Goal: Information Seeking & Learning: Learn about a topic

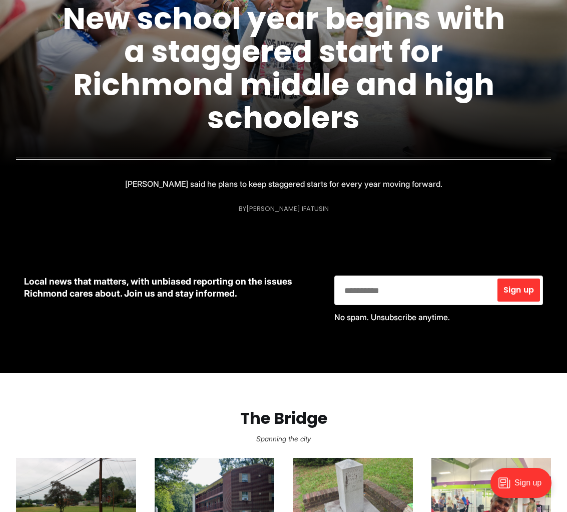
scroll to position [216, 0]
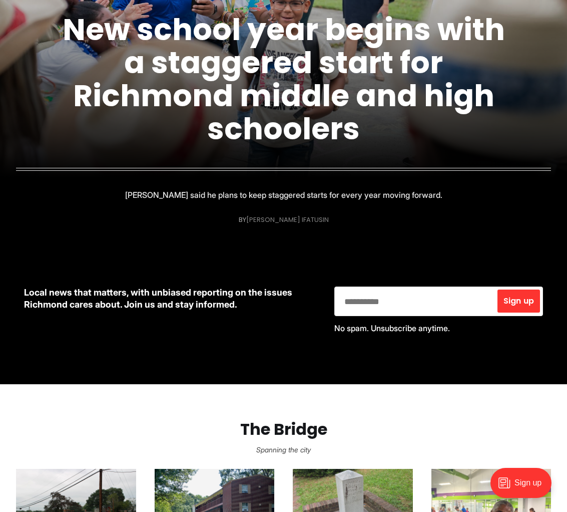
click at [272, 217] on link "[PERSON_NAME] Ifatusin" at bounding box center [287, 220] width 83 height 10
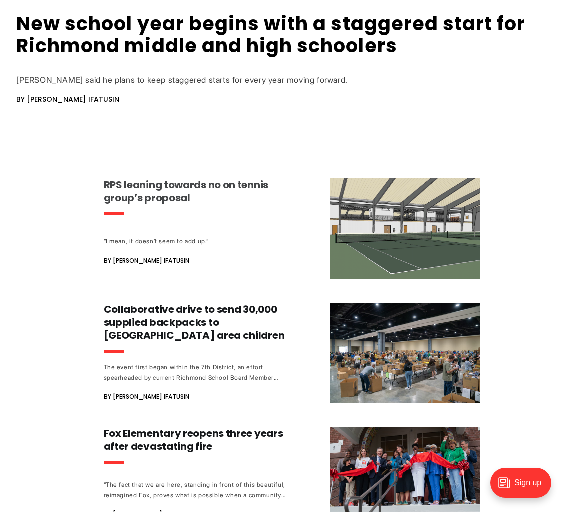
scroll to position [427, 0]
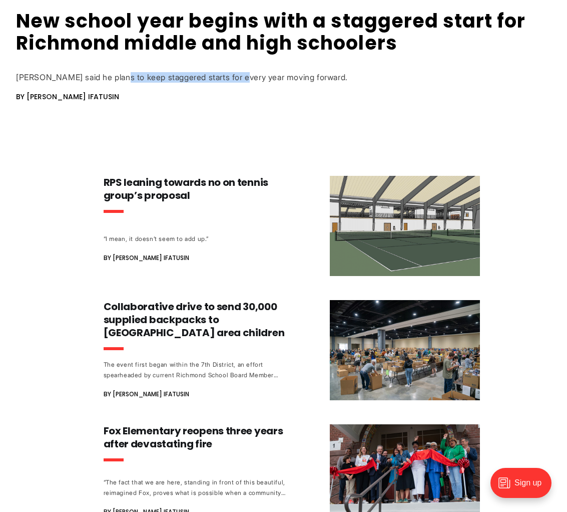
drag, startPoint x: 127, startPoint y: 77, endPoint x: 258, endPoint y: 79, distance: 131.7
click at [258, 79] on div "[PERSON_NAME] said he plans to keep staggered starts for every year moving forw…" at bounding box center [283, 77] width 535 height 11
click at [268, 79] on div "[PERSON_NAME] said he plans to keep staggered starts for every year moving forw…" at bounding box center [283, 77] width 535 height 11
drag, startPoint x: 200, startPoint y: 77, endPoint x: 257, endPoint y: 79, distance: 56.6
click at [252, 79] on div "[PERSON_NAME] said he plans to keep staggered starts for every year moving forw…" at bounding box center [283, 77] width 535 height 11
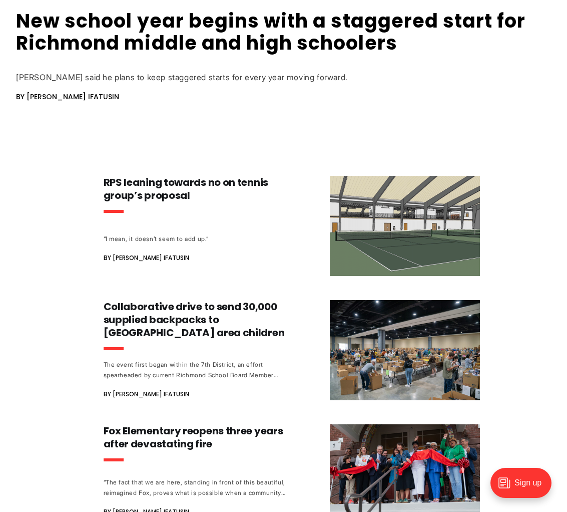
click at [280, 79] on div "[PERSON_NAME] said he plans to keep staggered starts for every year moving forw…" at bounding box center [283, 77] width 535 height 11
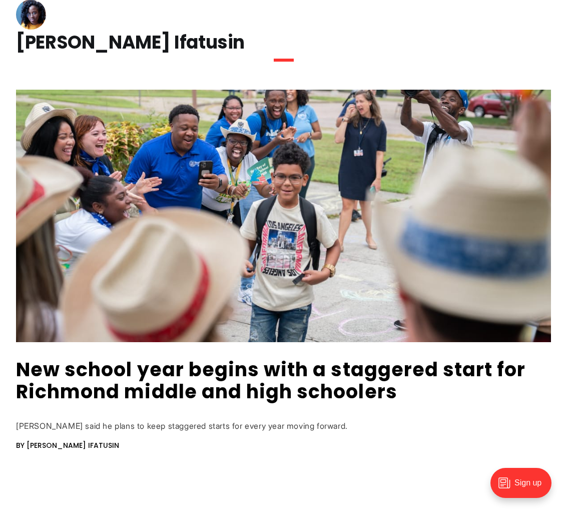
scroll to position [0, 0]
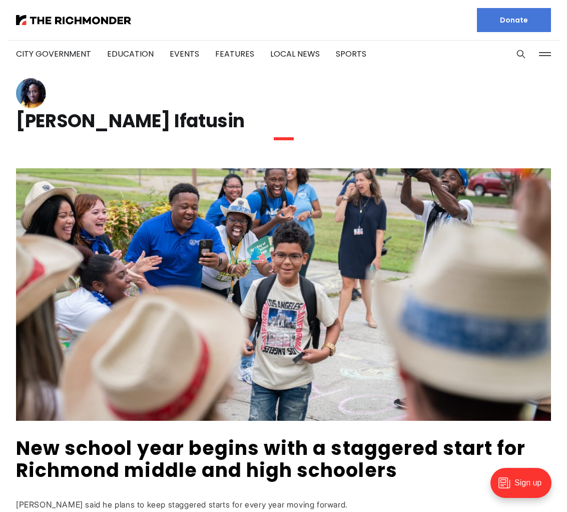
click at [171, 415] on img at bounding box center [283, 294] width 535 height 252
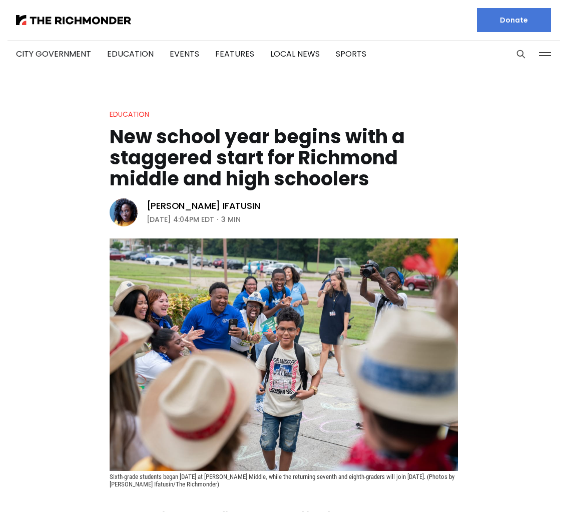
click at [162, 445] on img at bounding box center [284, 354] width 349 height 232
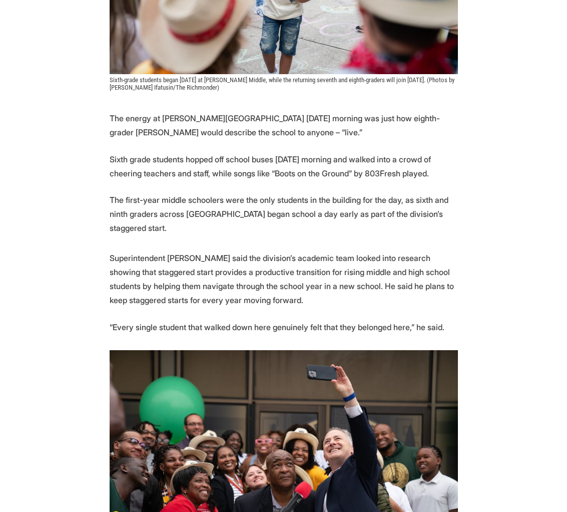
scroll to position [402, 0]
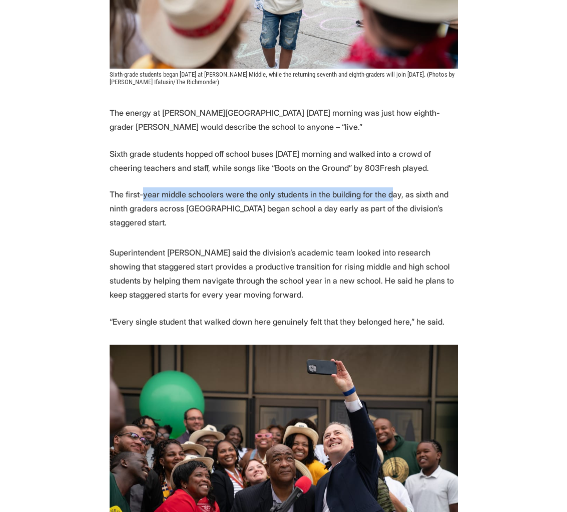
drag, startPoint x: 149, startPoint y: 195, endPoint x: 408, endPoint y: 196, distance: 259.4
click at [408, 196] on p "The first-year middle schoolers were the only students in the building for the …" at bounding box center [284, 208] width 349 height 42
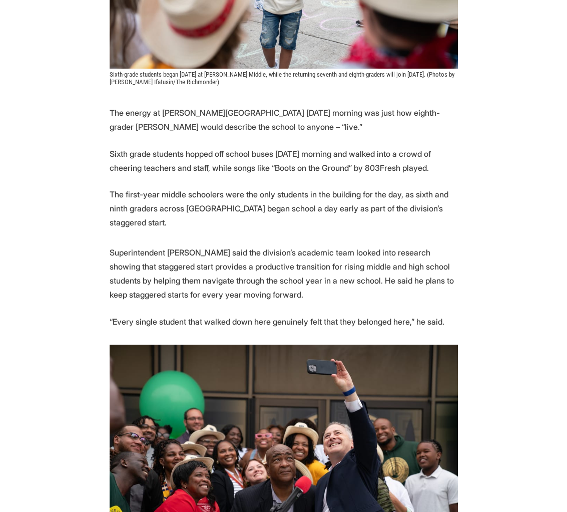
drag, startPoint x: 408, startPoint y: 196, endPoint x: 401, endPoint y: 196, distance: 7.5
click at [407, 196] on p "The first-year middle schoolers were the only students in the building for the …" at bounding box center [284, 208] width 349 height 42
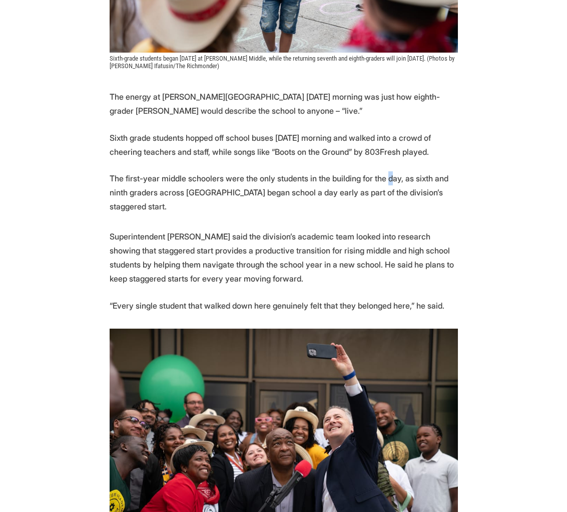
scroll to position [420, 0]
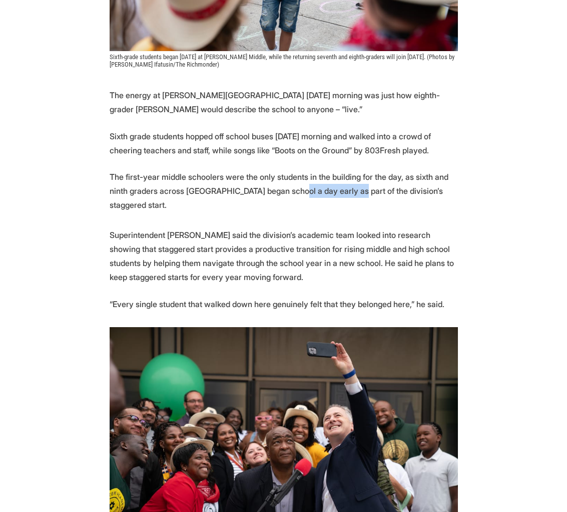
drag, startPoint x: 326, startPoint y: 191, endPoint x: 392, endPoint y: 194, distance: 66.2
click at [392, 194] on p "The first-year middle schoolers were the only students in the building for the …" at bounding box center [284, 191] width 349 height 42
drag, startPoint x: 394, startPoint y: 194, endPoint x: 379, endPoint y: 194, distance: 15.0
click at [389, 194] on p "The first-year middle schoolers were the only students in the building for the …" at bounding box center [284, 191] width 349 height 42
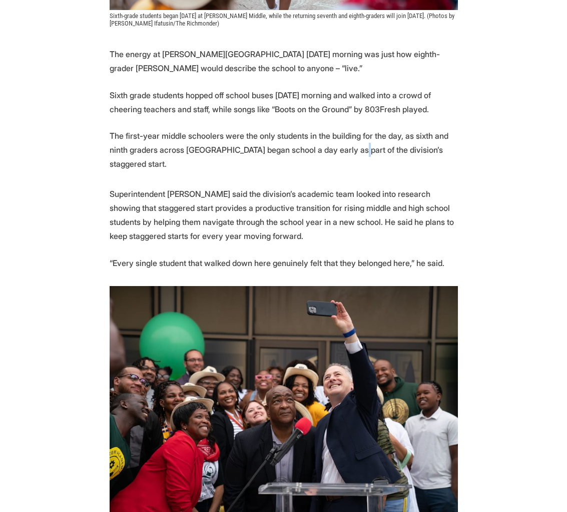
scroll to position [462, 0]
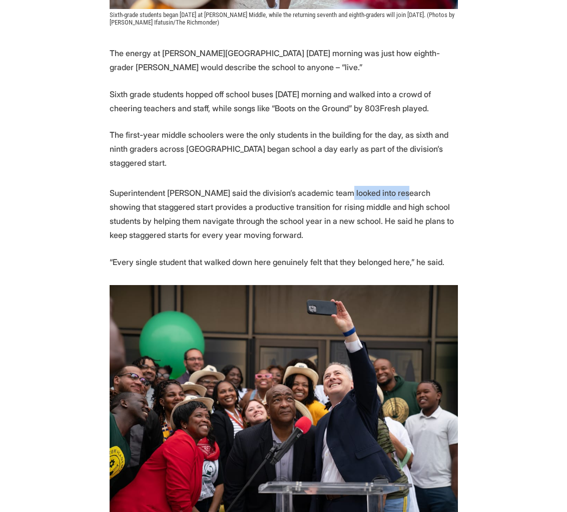
drag, startPoint x: 375, startPoint y: 193, endPoint x: 420, endPoint y: 195, distance: 45.6
click at [420, 195] on p "Superintendent [PERSON_NAME] said the division’s academic team looked into rese…" at bounding box center [284, 214] width 349 height 56
drag, startPoint x: 420, startPoint y: 195, endPoint x: 342, endPoint y: 196, distance: 78.1
click at [418, 195] on p "Superintendent Jason Kamras said the division’s academic team looked into resea…" at bounding box center [284, 214] width 349 height 56
click at [150, 208] on p "Superintendent Jason Kamras said the division’s academic team looked into resea…" at bounding box center [284, 214] width 349 height 56
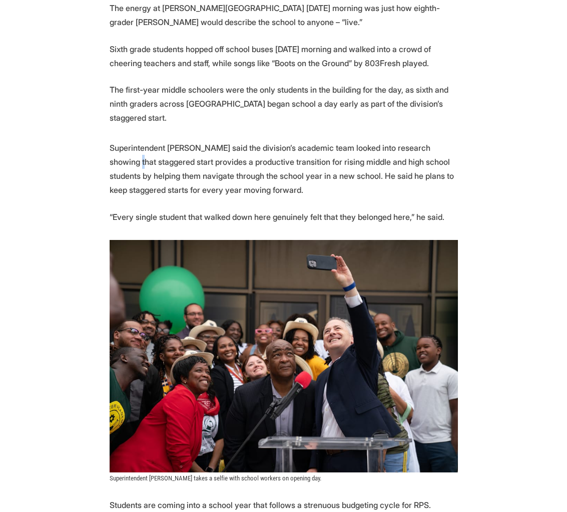
scroll to position [513, 0]
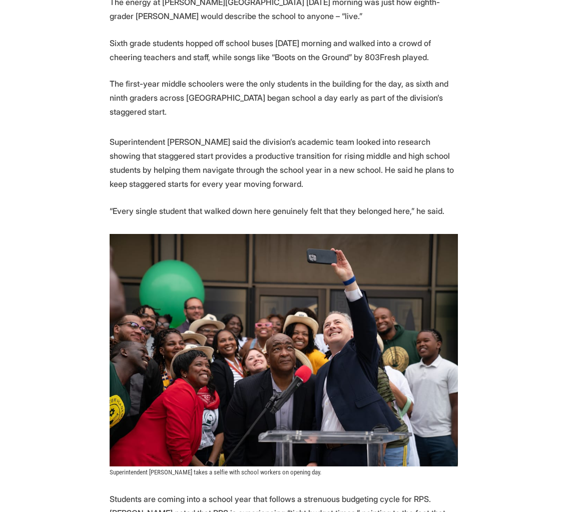
click at [221, 190] on p "Superintendent Jason Kamras said the division’s academic team looked into resea…" at bounding box center [284, 163] width 349 height 56
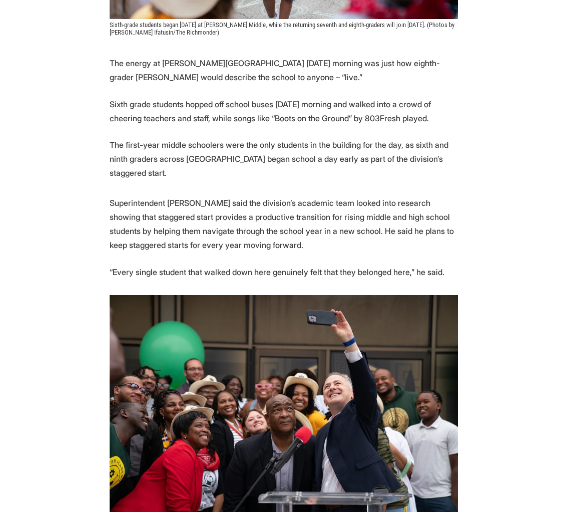
scroll to position [451, 0]
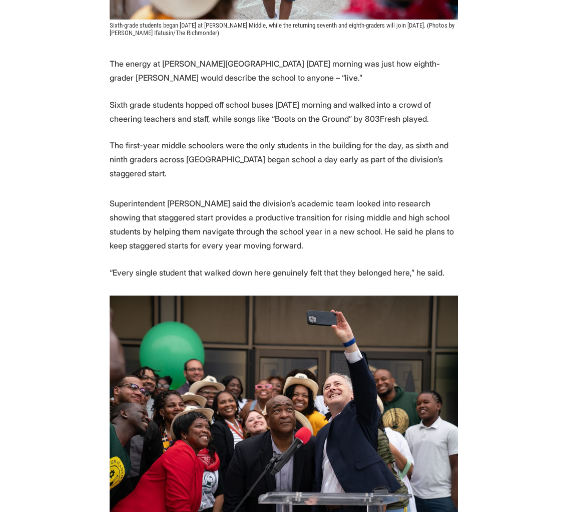
drag, startPoint x: 109, startPoint y: 204, endPoint x: 445, endPoint y: 290, distance: 347.0
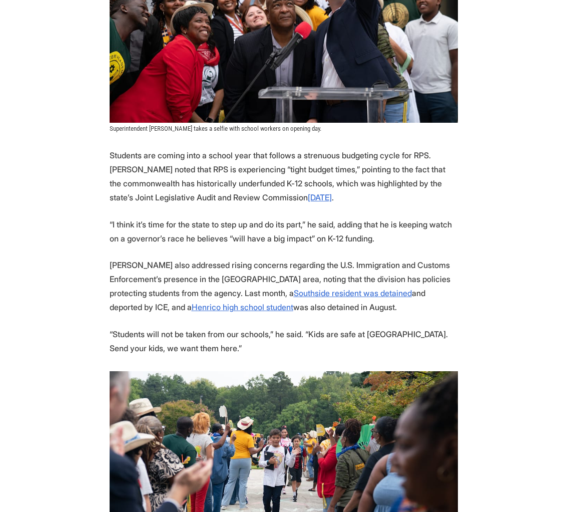
scroll to position [855, 0]
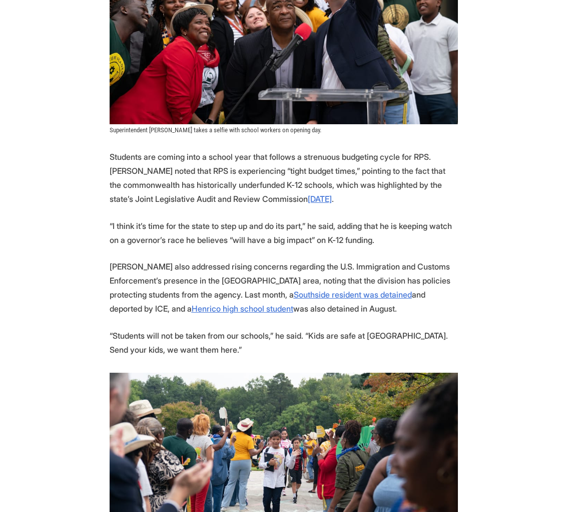
click at [228, 237] on p "“I think it’s time for the state to step up and do its part,” he said, adding t…" at bounding box center [284, 233] width 349 height 28
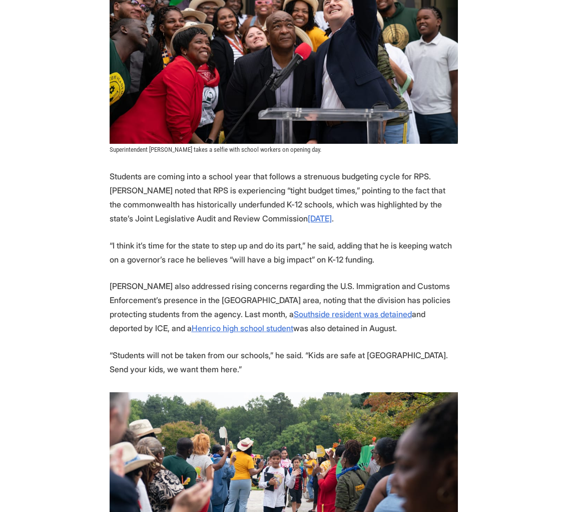
scroll to position [838, 0]
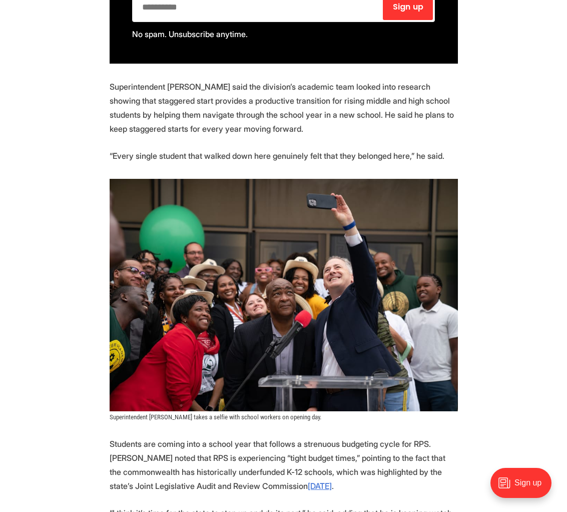
scroll to position [746, 0]
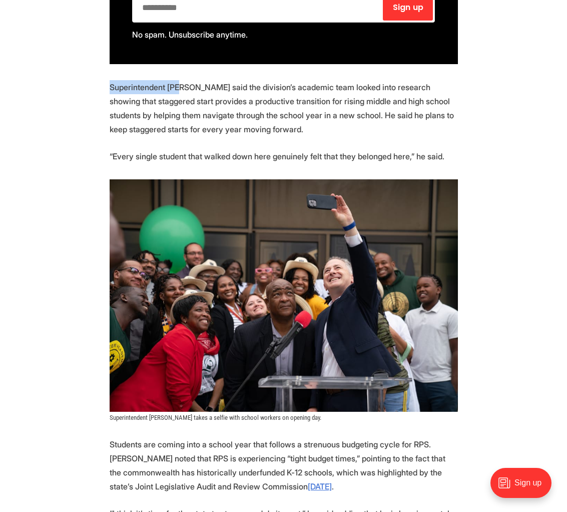
drag, startPoint x: 110, startPoint y: 86, endPoint x: 186, endPoint y: 89, distance: 75.7
click at [186, 90] on p "Superintendent Jason Kamras said the division’s academic team looked into resea…" at bounding box center [284, 108] width 349 height 56
drag, startPoint x: 344, startPoint y: 87, endPoint x: 428, endPoint y: 91, distance: 84.2
click at [436, 89] on p "Superintendent Jason Kamras said the division’s academic team looked into resea…" at bounding box center [284, 108] width 349 height 56
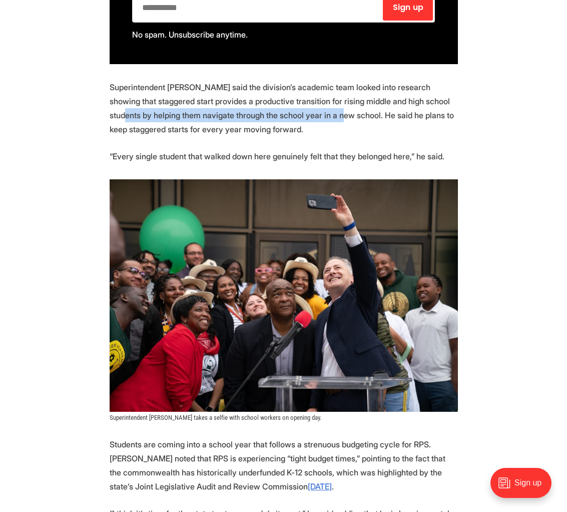
drag, startPoint x: 161, startPoint y: 118, endPoint x: 400, endPoint y: 118, distance: 239.4
click at [398, 119] on p "Superintendent Jason Kamras said the division’s academic team looked into resea…" at bounding box center [284, 108] width 349 height 56
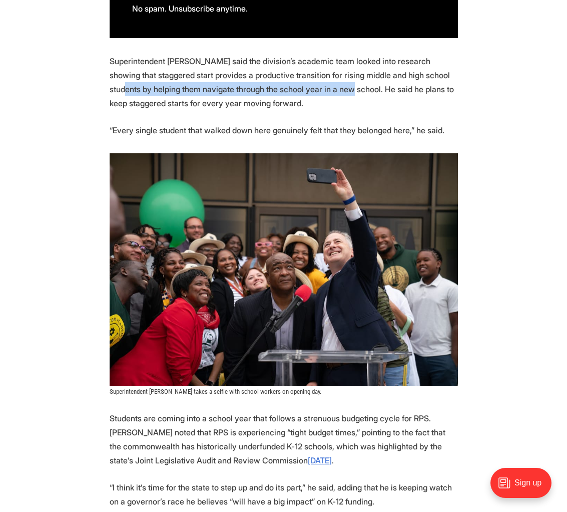
scroll to position [776, 0]
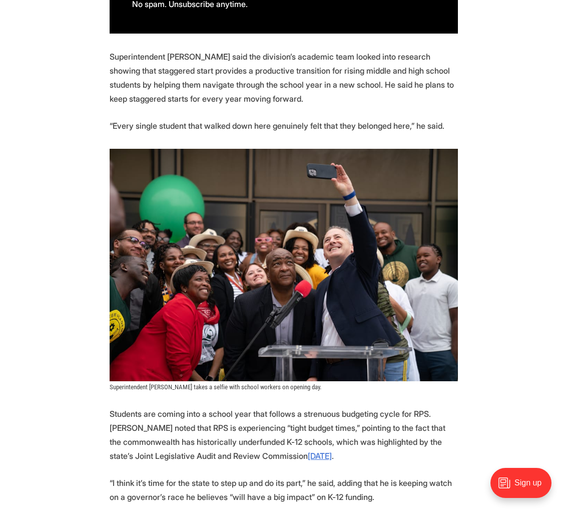
click at [146, 127] on p "“Every single student that walked down here genuinely felt that they belonged h…" at bounding box center [284, 126] width 349 height 14
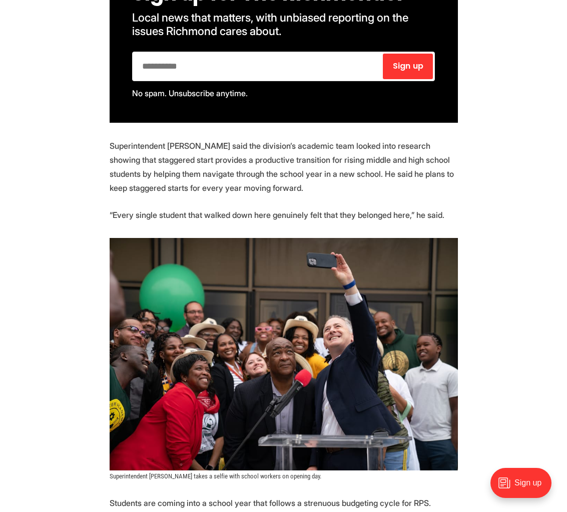
scroll to position [688, 0]
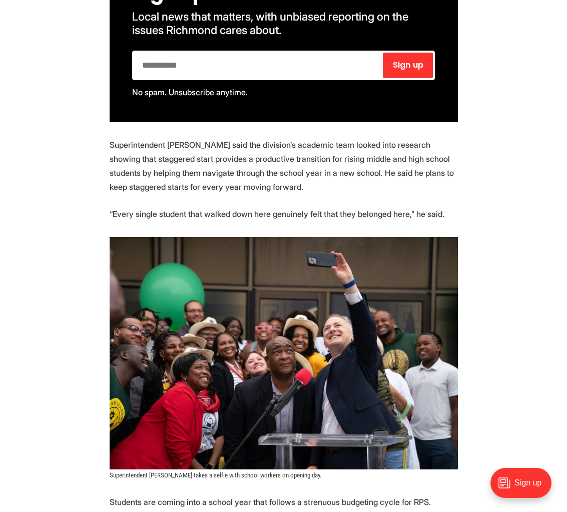
click at [133, 153] on p "Superintendent Jason Kamras said the division’s academic team looked into resea…" at bounding box center [284, 166] width 349 height 56
drag, startPoint x: 111, startPoint y: 143, endPoint x: 260, endPoint y: 217, distance: 166.9
click at [260, 228] on section "The energy at Thomas Henderson Middle School Monday morning was just how eighth…" at bounding box center [283, 504] width 567 height 1369
click at [262, 214] on p "“Every single student that walked down here genuinely felt that they belonged h…" at bounding box center [284, 214] width 349 height 14
drag, startPoint x: 135, startPoint y: 228, endPoint x: 98, endPoint y: 148, distance: 88.3
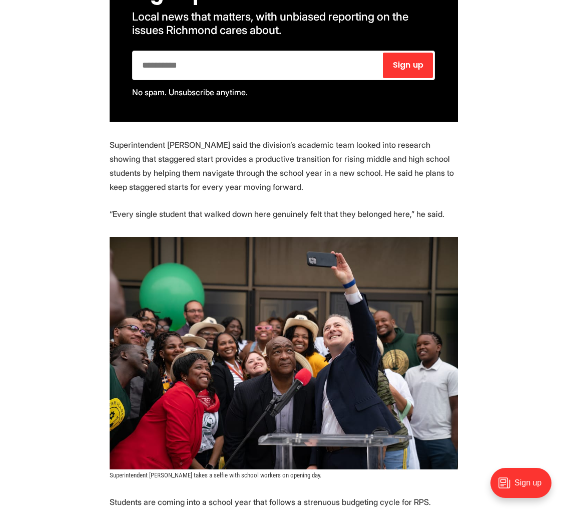
click at [98, 147] on section "The energy at Thomas Henderson Middle School Monday morning was just how eighth…" at bounding box center [283, 504] width 567 height 1369
copy section "Superintendent Jason Kamras said the division’s academic team looked into resea…"
